Goal: Task Accomplishment & Management: Use online tool/utility

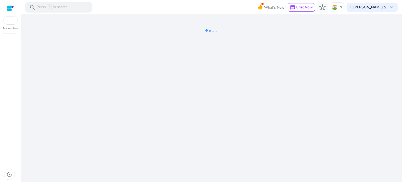
click at [191, 67] on div "We are getting things ready for you..." at bounding box center [211, 97] width 377 height 167
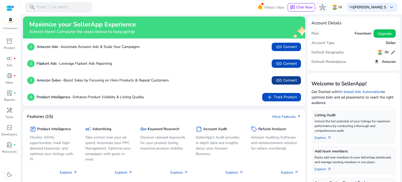
click at [286, 80] on span "link Connect" at bounding box center [286, 80] width 21 height 6
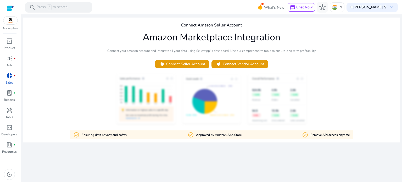
click at [13, 26] on div "Marketplace" at bounding box center [10, 15] width 21 height 30
click at [9, 7] on div at bounding box center [11, 8] width 8 height 6
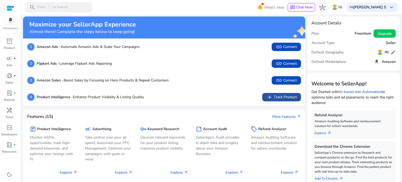
click at [277, 98] on span "add Track Product" at bounding box center [281, 97] width 30 height 6
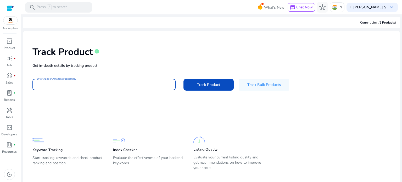
click at [94, 86] on input "Enter ASIN or Amazon product URL" at bounding box center [104, 85] width 135 height 6
click at [97, 83] on input "Enter ASIN or Amazon product URL" at bounding box center [104, 85] width 135 height 6
paste input "**********"
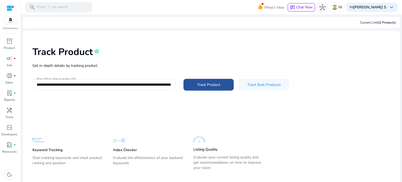
click at [197, 82] on span "Track Product" at bounding box center [208, 84] width 23 height 5
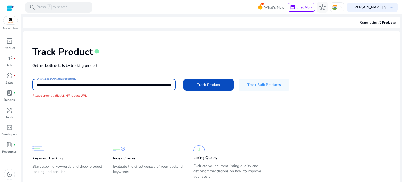
drag, startPoint x: 153, startPoint y: 83, endPoint x: 120, endPoint y: 82, distance: 32.5
click at [120, 82] on input "**********" at bounding box center [104, 85] width 134 height 6
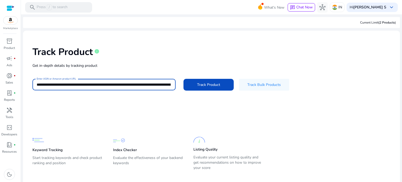
scroll to position [7, 0]
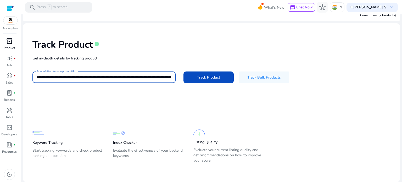
type input "**********"
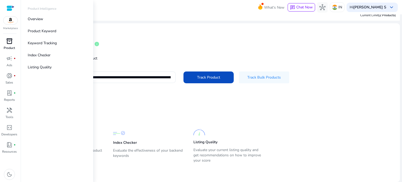
click at [9, 43] on span "inventory_2" at bounding box center [9, 41] width 6 height 6
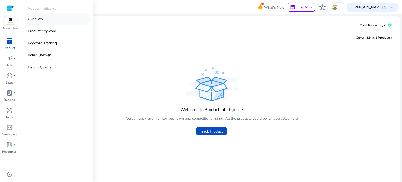
click at [41, 19] on p "Overview" at bounding box center [35, 18] width 15 height 5
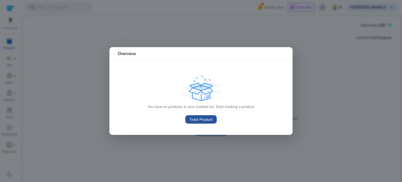
click at [196, 119] on span "Track Product" at bounding box center [200, 119] width 23 height 5
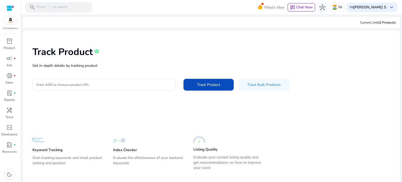
click at [9, 9] on div at bounding box center [11, 8] width 8 height 6
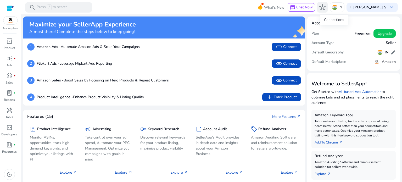
click at [325, 6] on span "hub" at bounding box center [322, 7] width 6 height 6
